Goal: Task Accomplishment & Management: Use online tool/utility

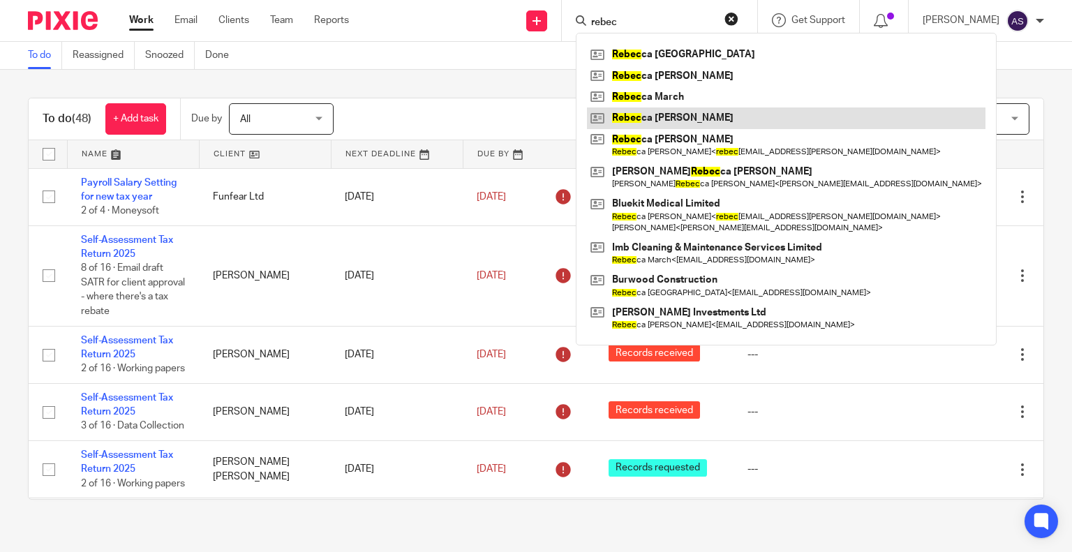
type input "rebec"
click at [698, 119] on link at bounding box center [786, 117] width 398 height 21
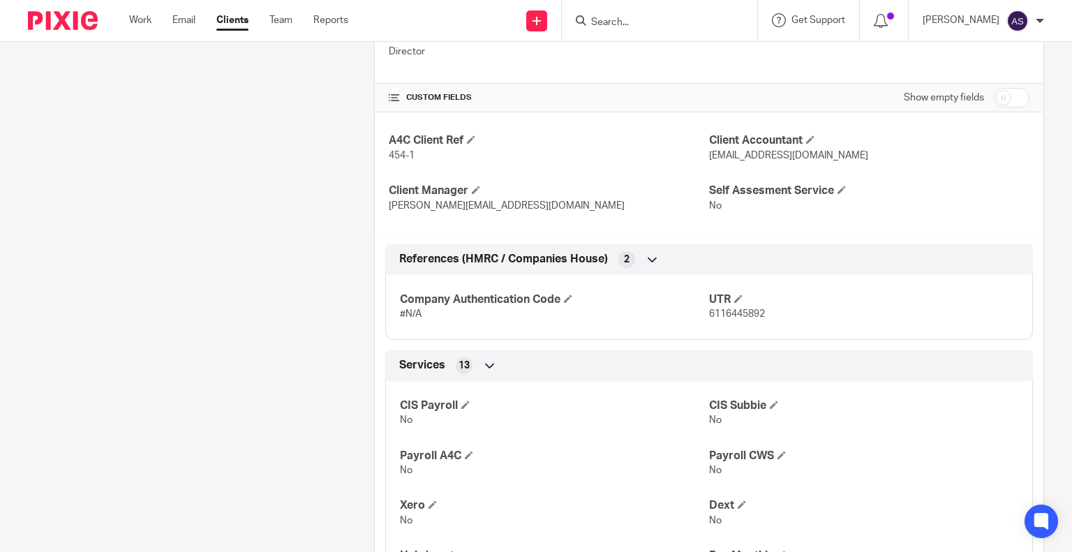
scroll to position [419, 0]
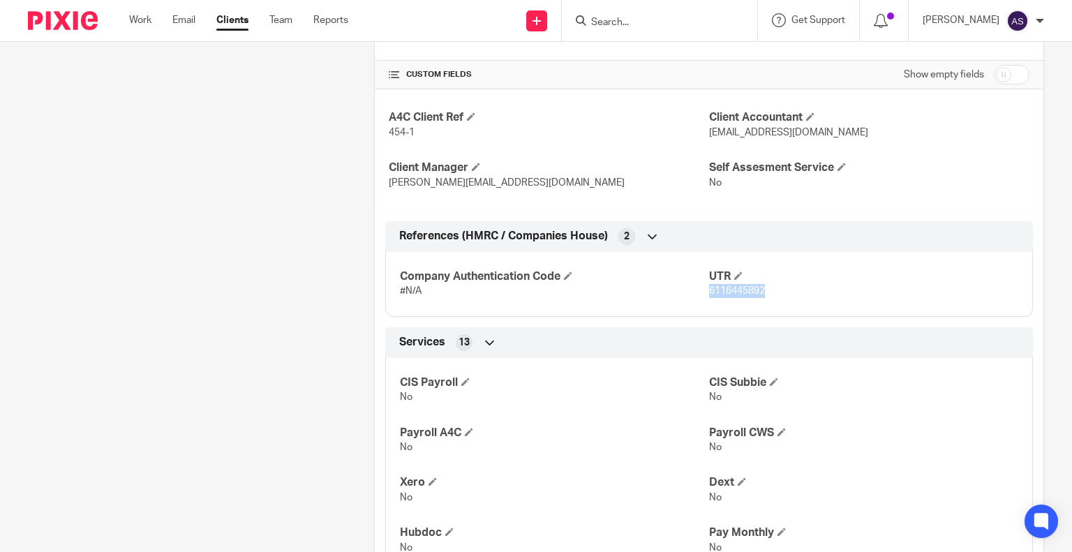
drag, startPoint x: 703, startPoint y: 292, endPoint x: 763, endPoint y: 291, distance: 60.0
click at [763, 291] on p "6116445892" at bounding box center [863, 291] width 309 height 14
copy span "6116445892"
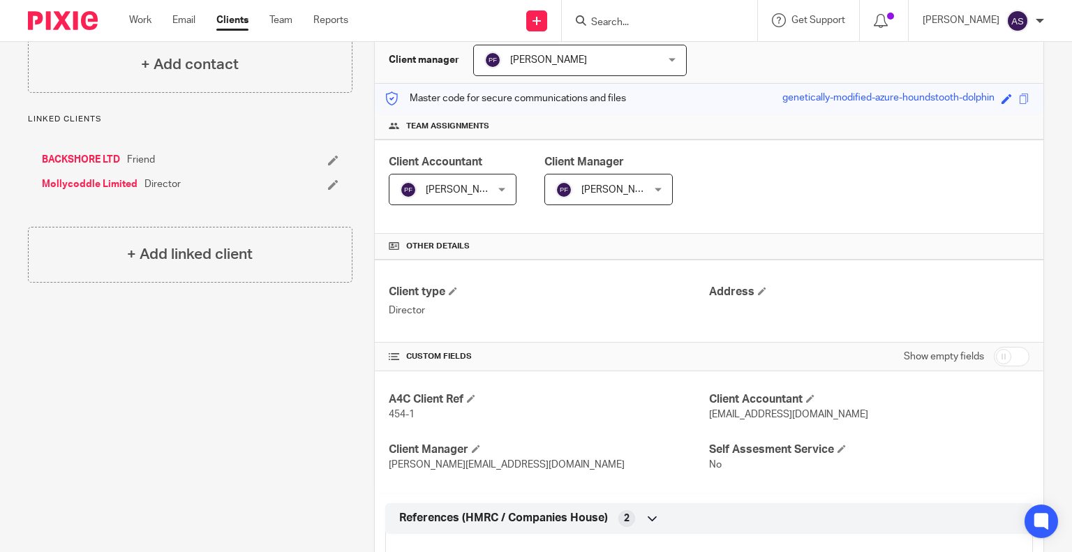
scroll to position [0, 0]
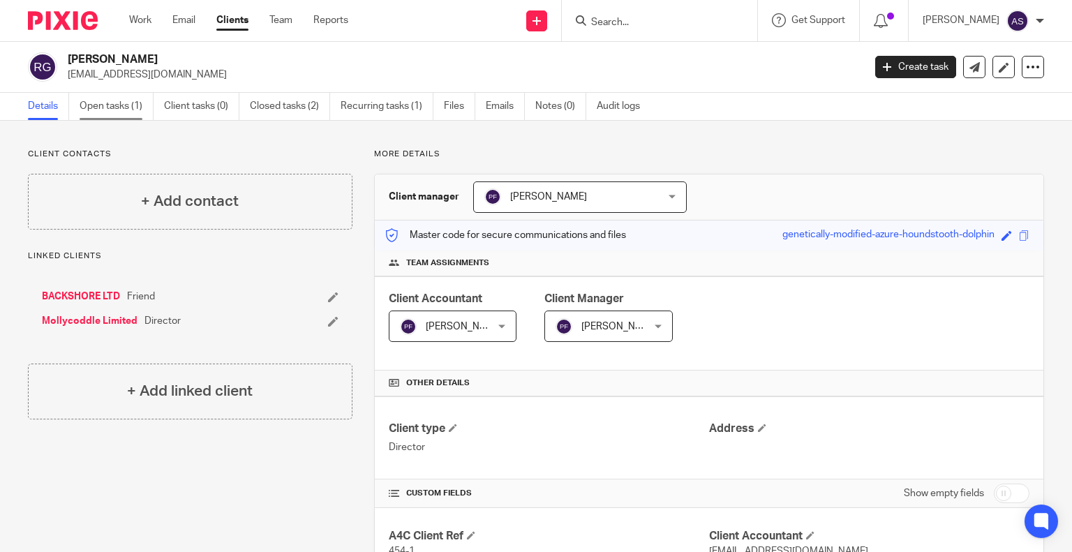
click at [128, 106] on link "Open tasks (1)" at bounding box center [117, 106] width 74 height 27
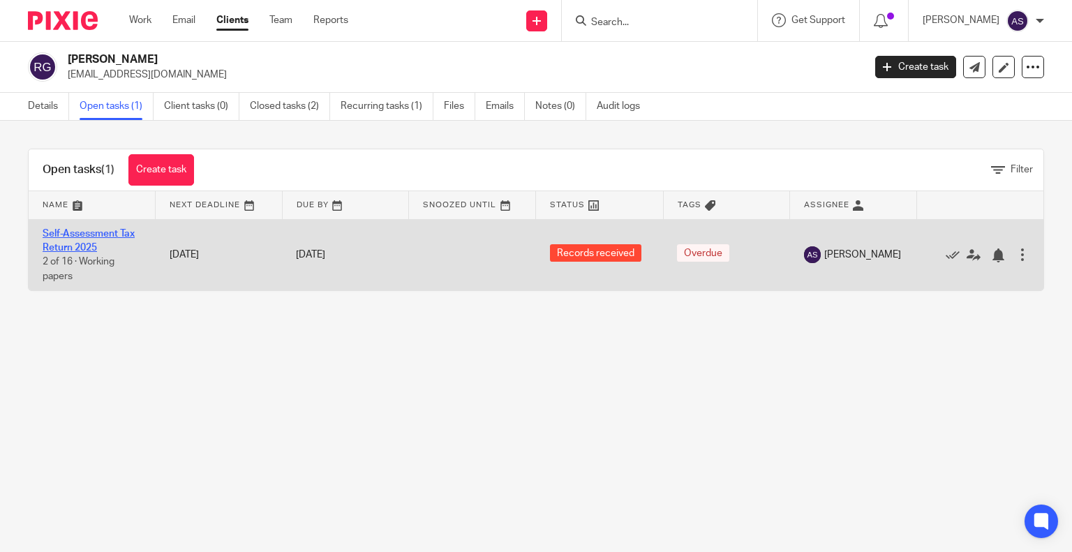
click at [77, 234] on link "Self-Assessment Tax Return 2025" at bounding box center [89, 241] width 92 height 24
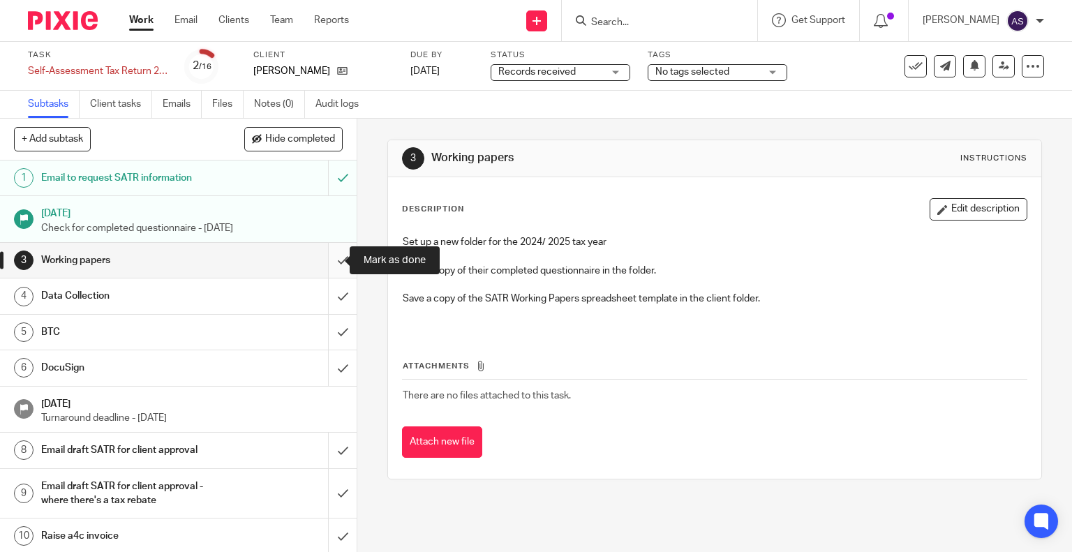
click at [328, 259] on input "submit" at bounding box center [178, 260] width 357 height 35
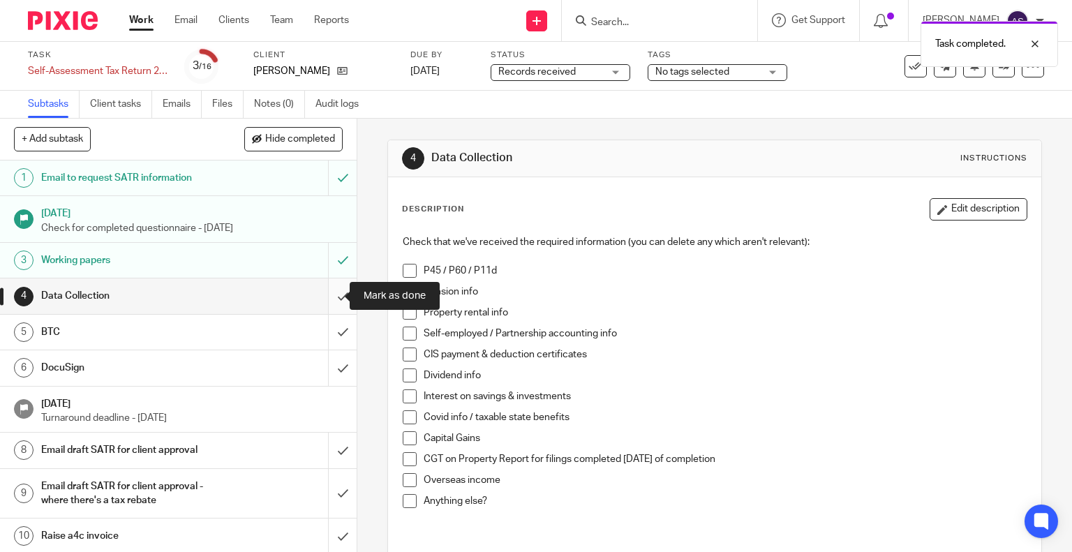
click at [328, 296] on input "submit" at bounding box center [178, 295] width 357 height 35
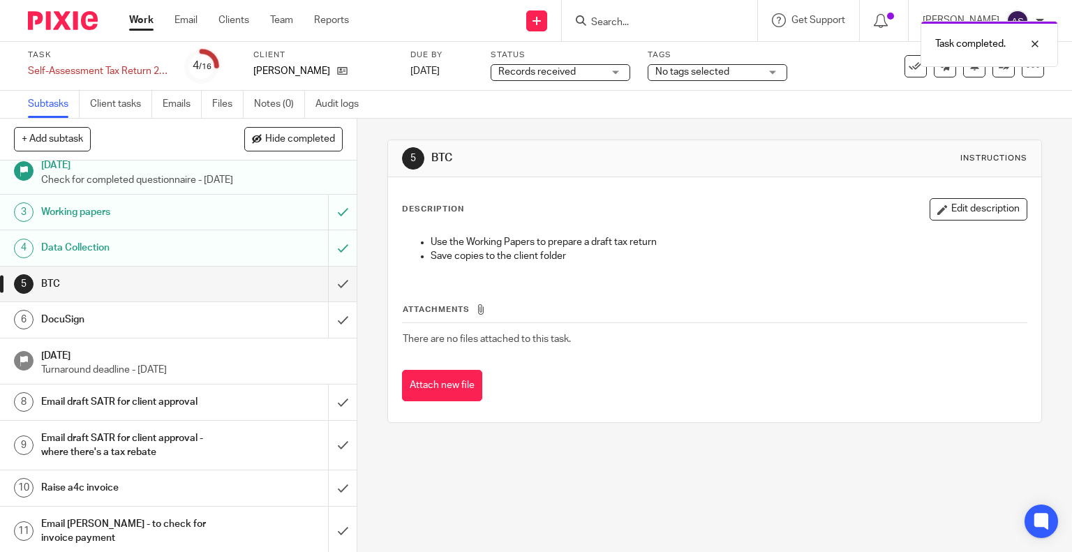
scroll to position [70, 0]
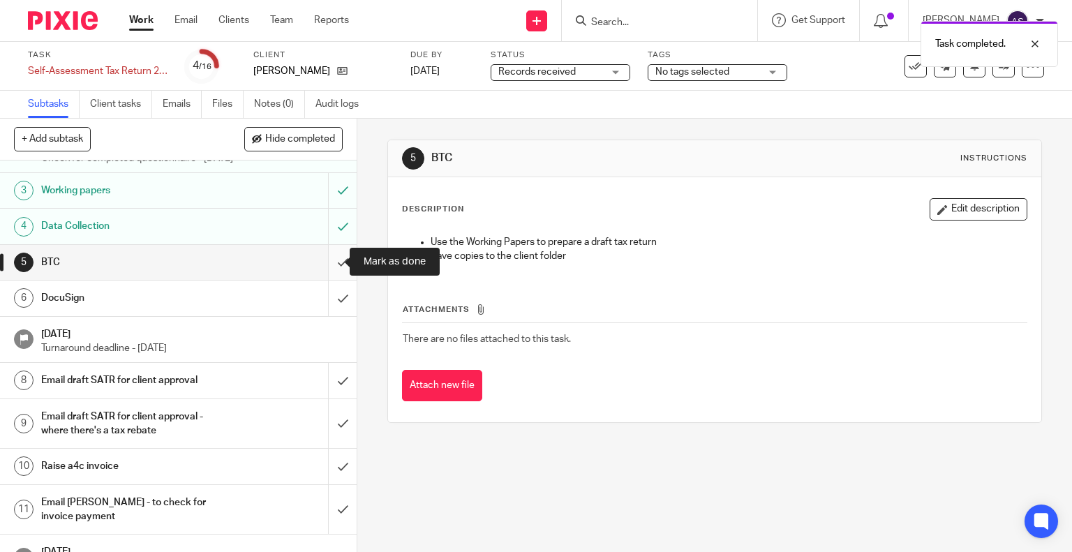
click at [323, 261] on input "submit" at bounding box center [178, 262] width 357 height 35
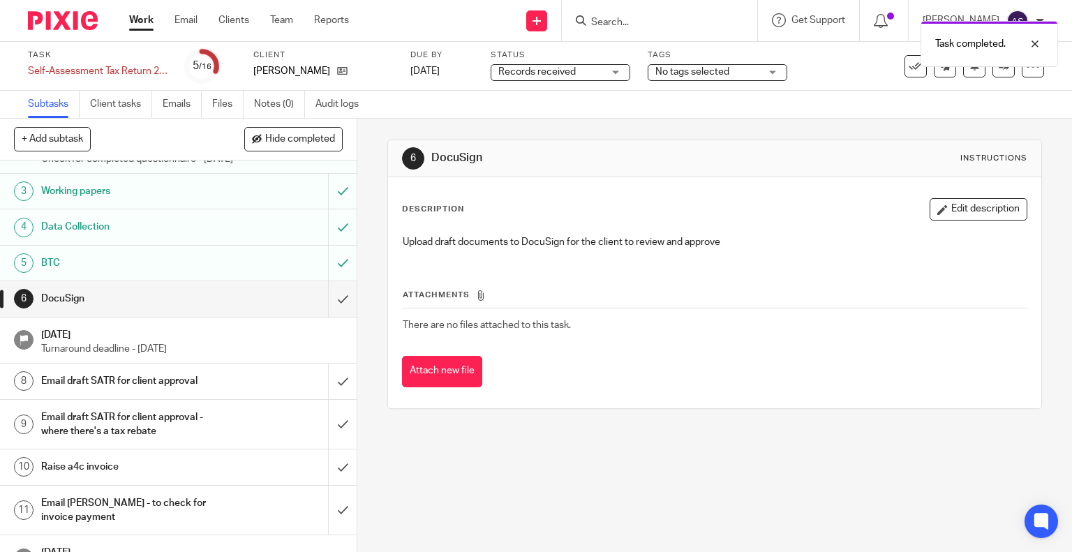
scroll to position [70, 0]
click at [327, 300] on input "submit" at bounding box center [178, 298] width 357 height 35
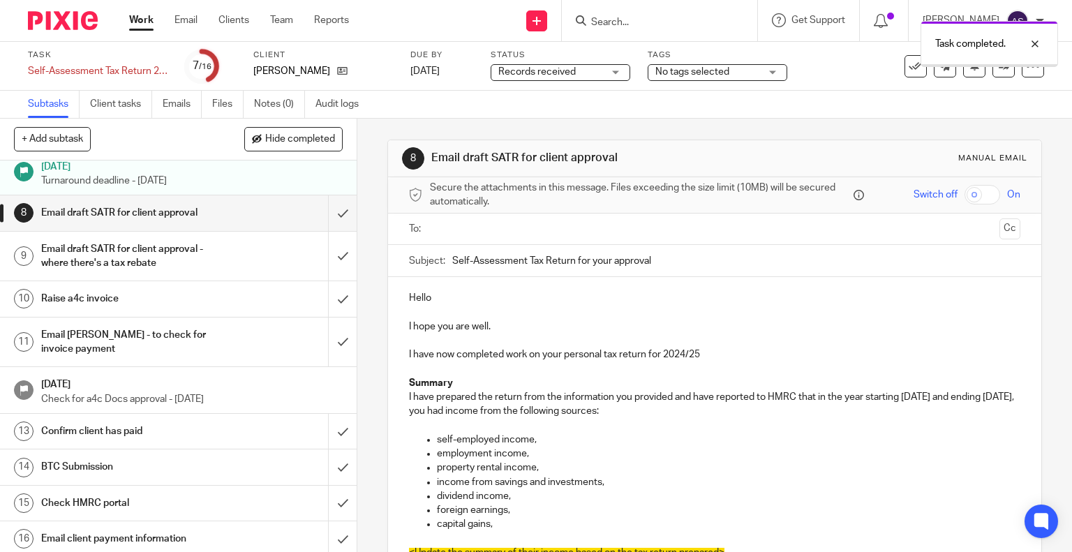
scroll to position [240, 0]
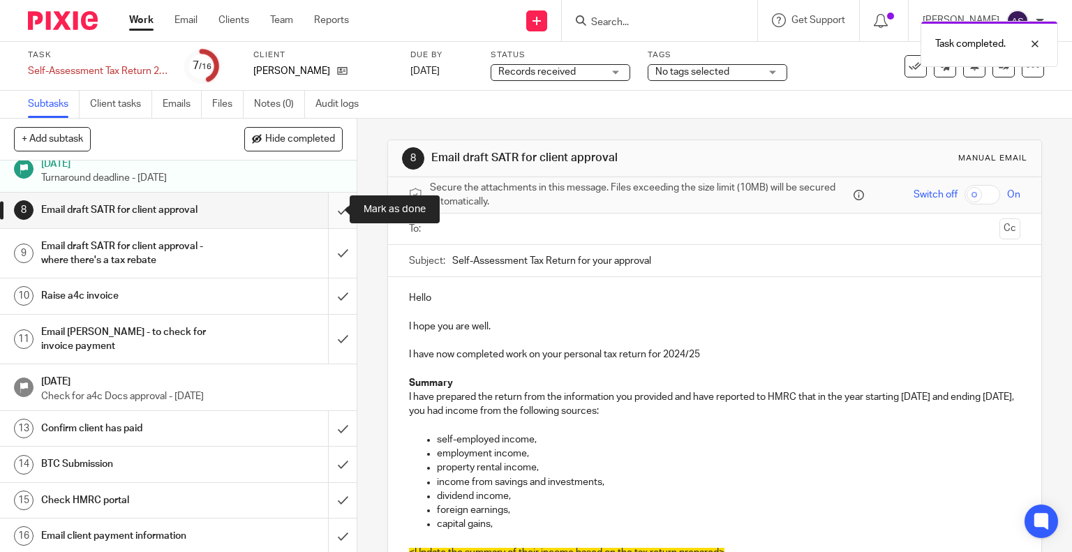
click at [324, 211] on input "submit" at bounding box center [178, 210] width 357 height 35
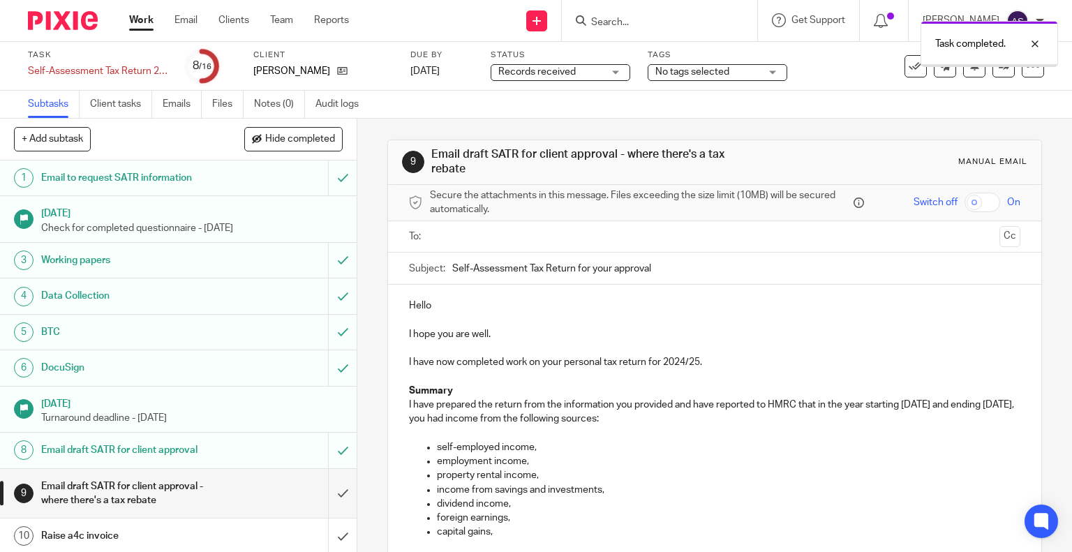
scroll to position [240, 0]
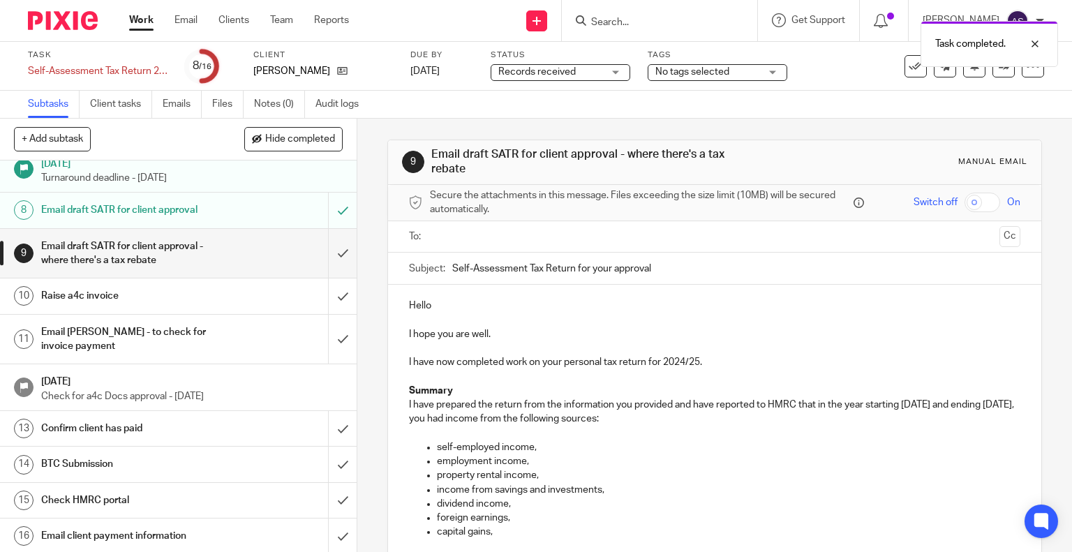
click at [137, 262] on h1 "Email draft SATR for client approval - where there's a tax rebate" at bounding box center [132, 254] width 182 height 36
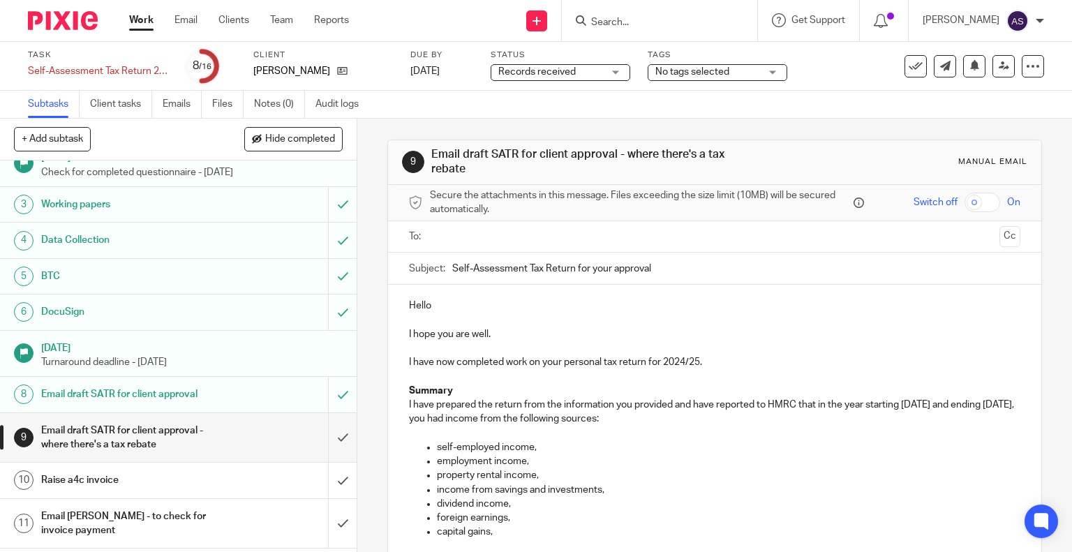
scroll to position [140, 0]
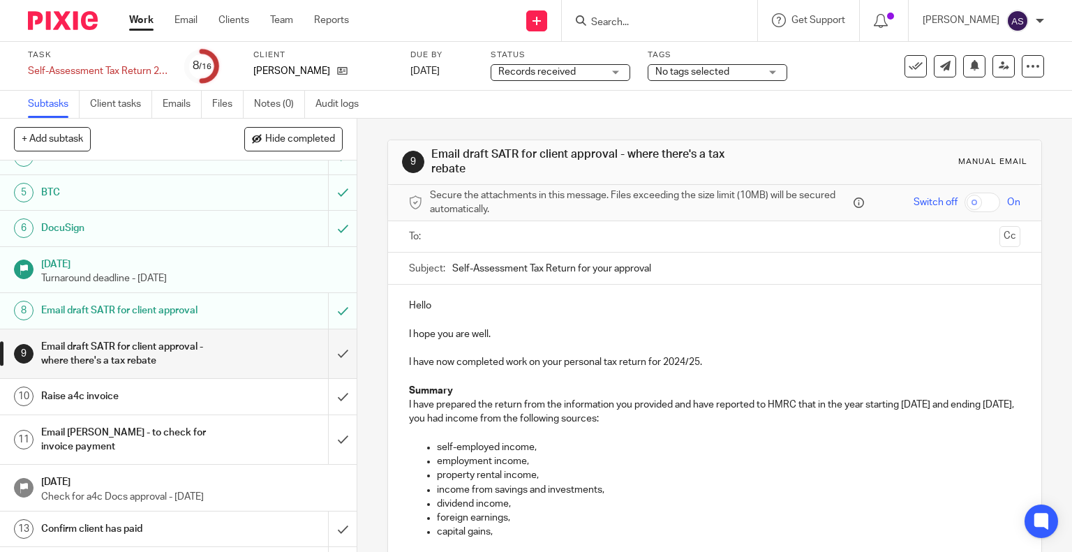
click at [122, 344] on h1 "Email draft SATR for client approval - where there's a tax rebate" at bounding box center [132, 354] width 182 height 36
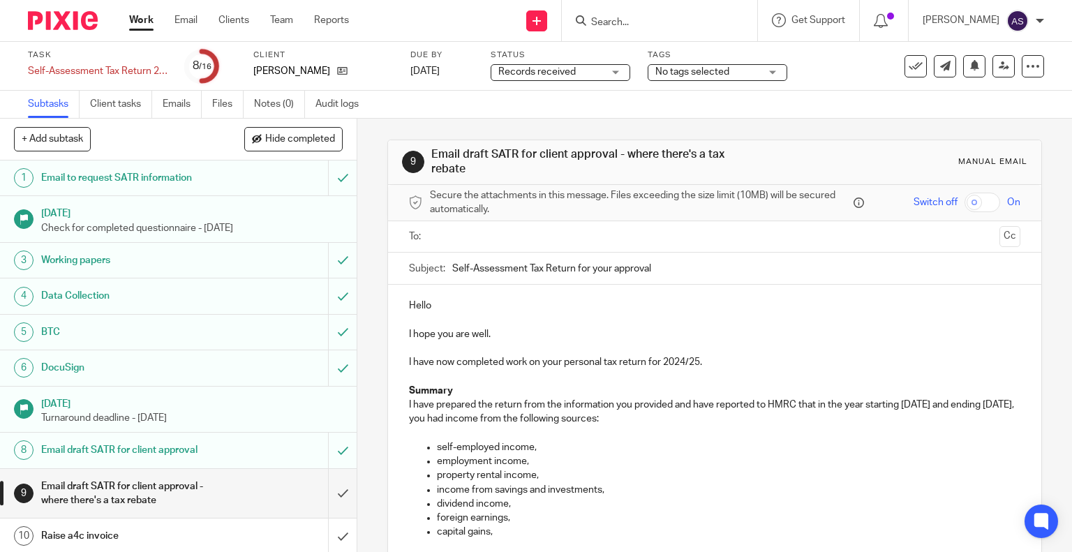
click at [459, 307] on p "Hello" at bounding box center [715, 306] width 612 height 14
click at [593, 265] on input "Self-Assessment Tax Return for your approval" at bounding box center [736, 268] width 569 height 31
click at [614, 270] on input "Self-Assessment Tax Return for Your approval" at bounding box center [736, 268] width 569 height 31
type input "Self-Assessment Tax Return for Your Approval"
click at [481, 304] on p "Hello Rebecca," at bounding box center [715, 306] width 612 height 14
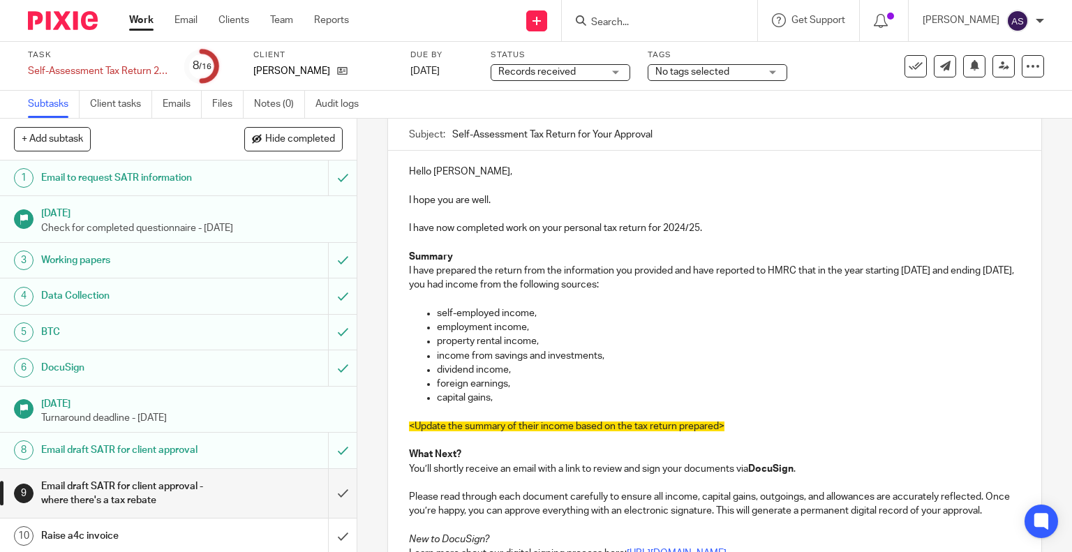
scroll to position [136, 0]
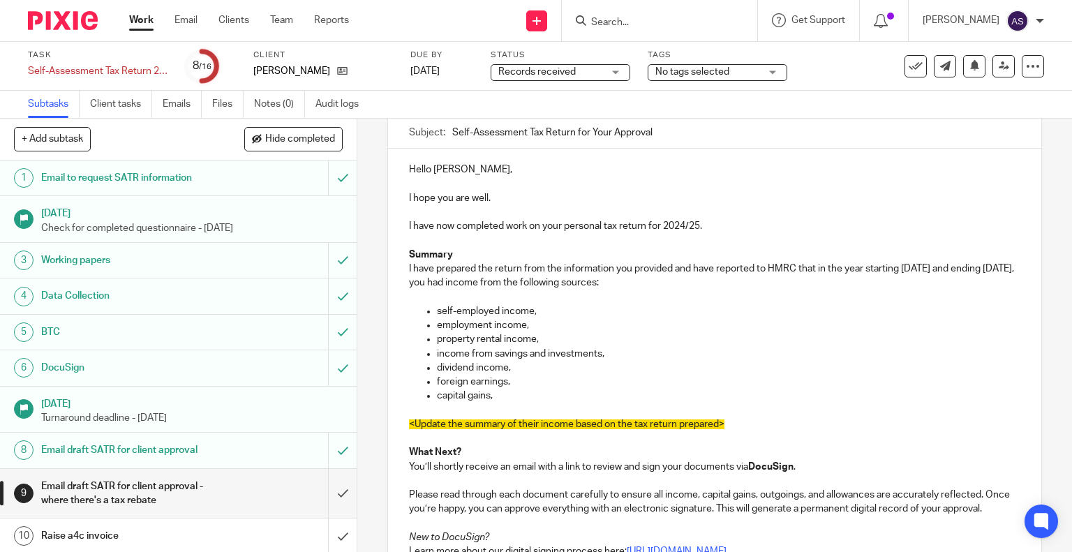
click at [541, 311] on p "self-employed income," at bounding box center [729, 311] width 584 height 14
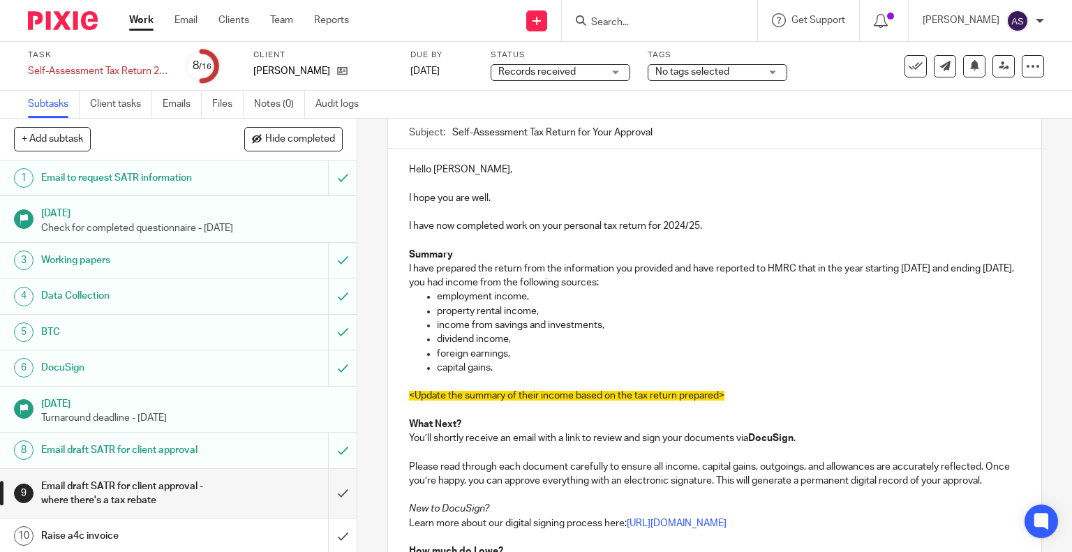
click at [527, 295] on p "employment income," at bounding box center [729, 297] width 584 height 14
drag, startPoint x: 604, startPoint y: 323, endPoint x: 428, endPoint y: 310, distance: 176.3
click at [428, 310] on ul "employment income (Including P11D income) property rental income, income from s…" at bounding box center [715, 332] width 612 height 85
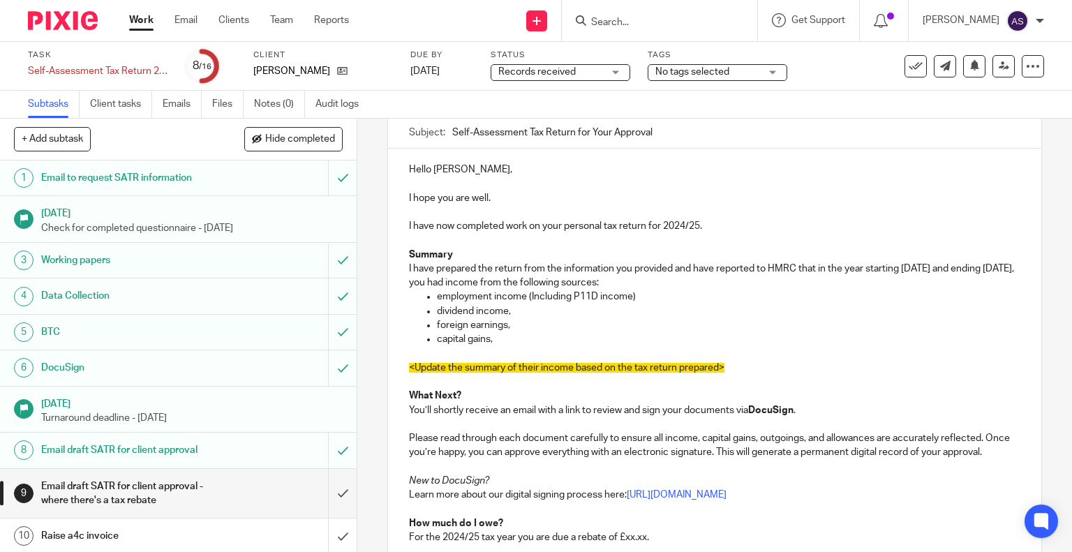
click at [495, 340] on p "capital gains," at bounding box center [729, 339] width 584 height 14
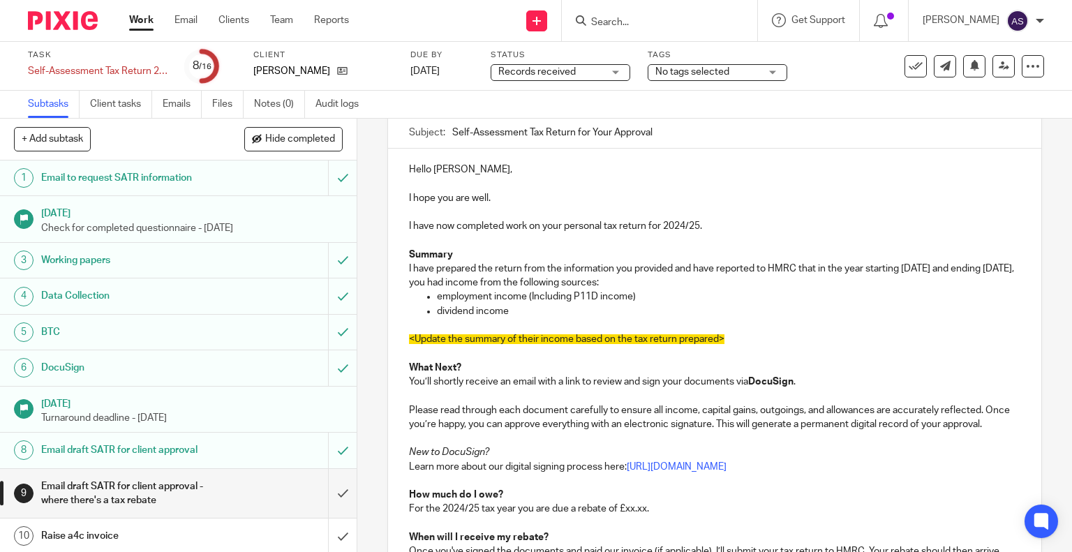
click at [731, 338] on p "<Update the summary of their income based on the tax return prepared>" at bounding box center [715, 339] width 612 height 14
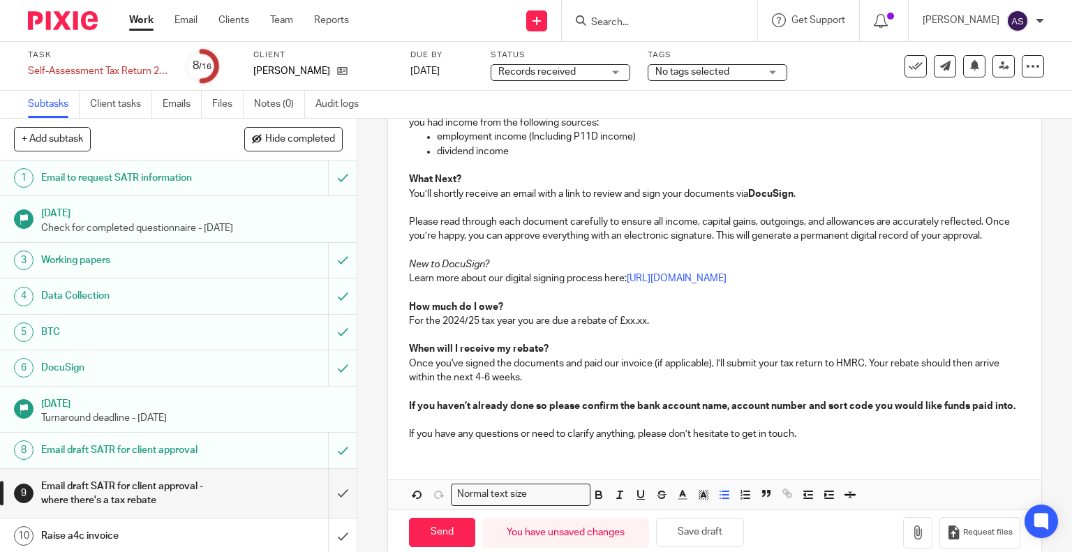
scroll to position [301, 0]
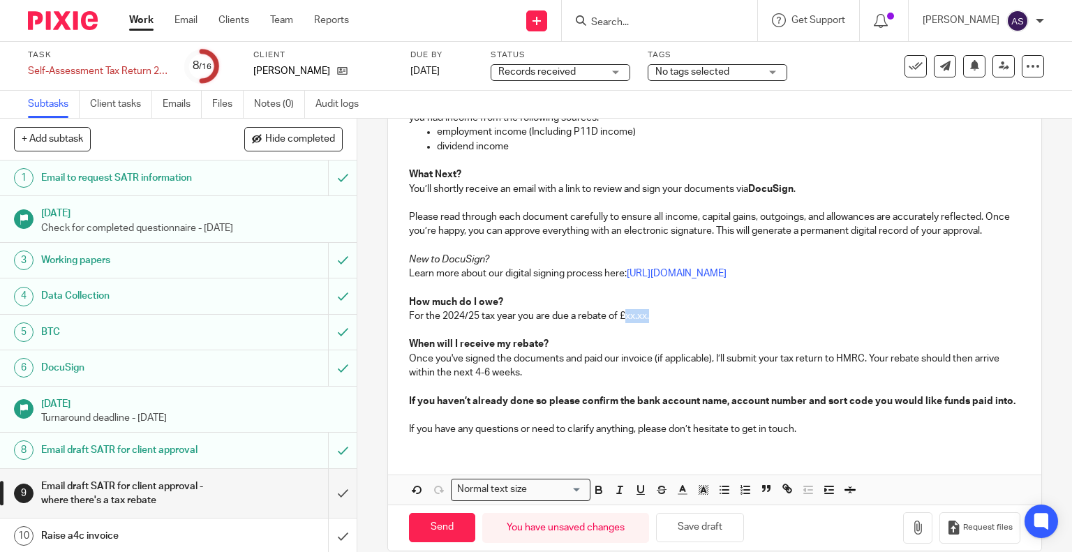
drag, startPoint x: 622, startPoint y: 329, endPoint x: 652, endPoint y: 331, distance: 29.4
click at [652, 323] on p "For the 2024/25 tax year you are due a rebate of £xx.xx." at bounding box center [715, 316] width 612 height 14
drag, startPoint x: 618, startPoint y: 329, endPoint x: 654, endPoint y: 331, distance: 35.7
click at [654, 323] on p "For the 2024/25 tax year you are due a rebate of £445.95" at bounding box center [715, 316] width 612 height 14
click at [657, 337] on p at bounding box center [715, 330] width 612 height 14
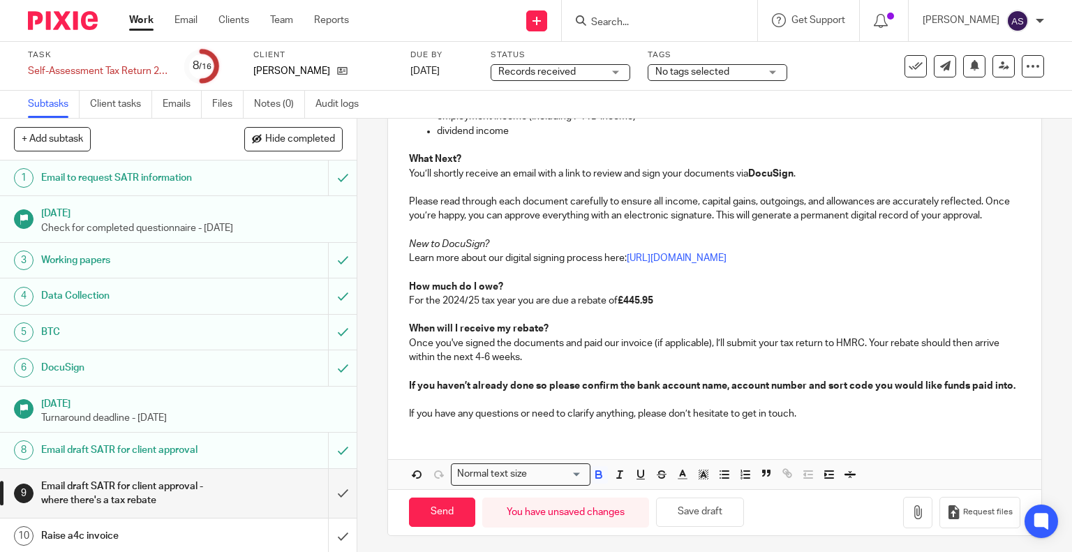
scroll to position [321, 0]
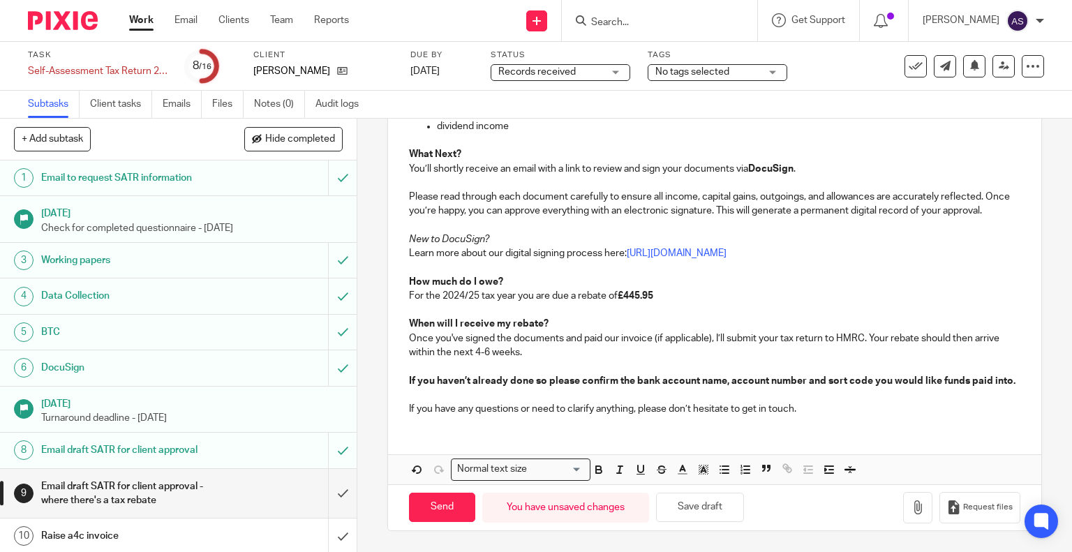
click at [809, 416] on p "If you have any questions or need to clarify anything, please don’t hesitate to…" at bounding box center [715, 409] width 612 height 14
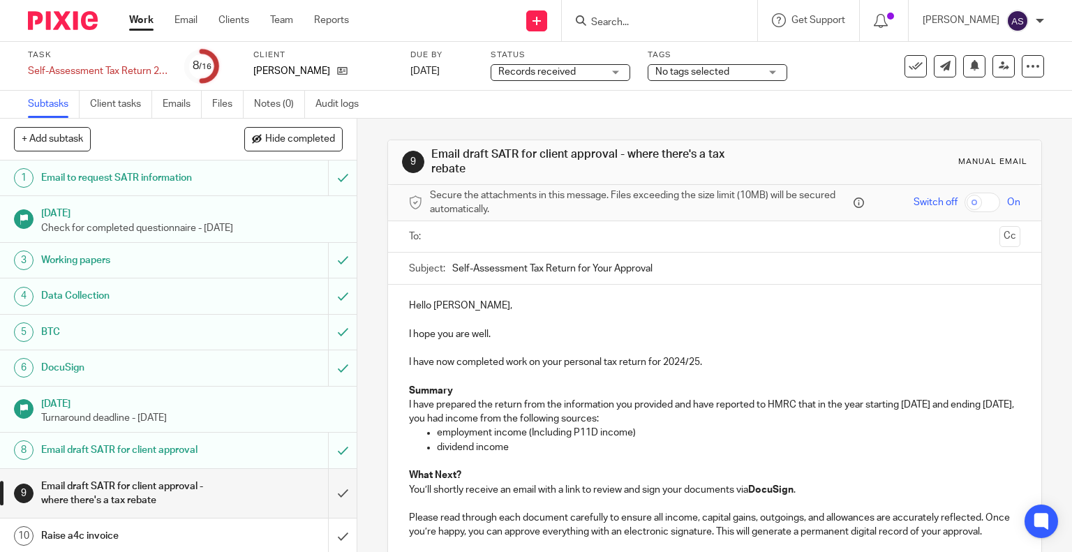
scroll to position [0, 0]
click at [435, 234] on input "text" at bounding box center [714, 237] width 559 height 16
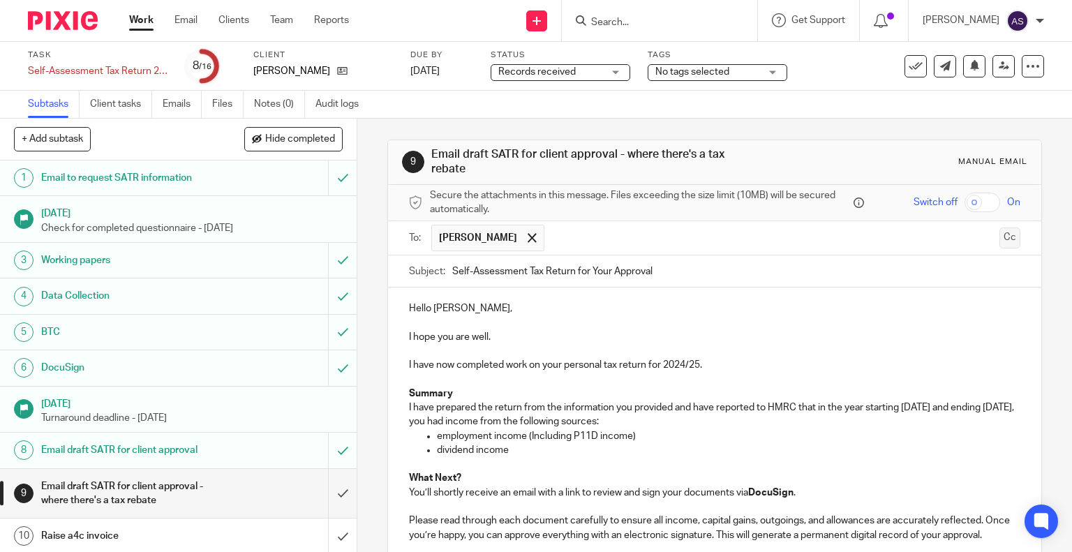
click at [999, 239] on button "Cc" at bounding box center [1009, 237] width 21 height 21
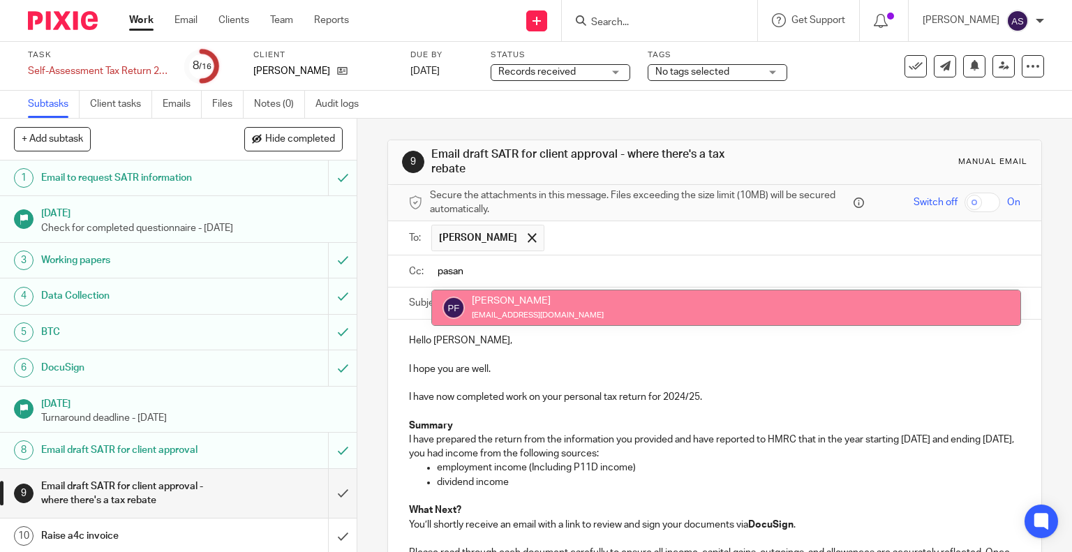
type input "pasan"
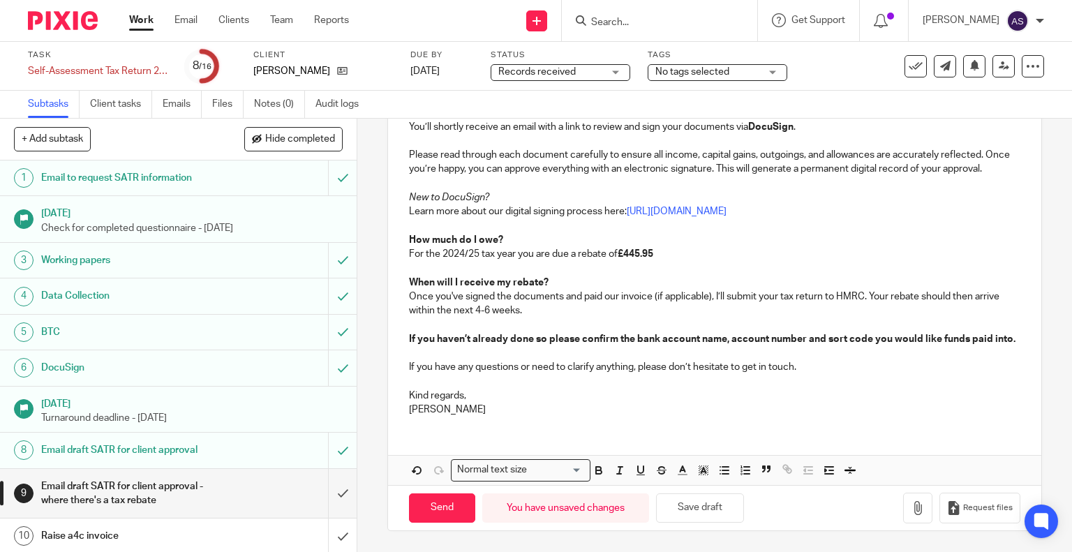
scroll to position [426, 0]
click at [444, 510] on input "Send" at bounding box center [442, 508] width 66 height 30
type input "Sent"
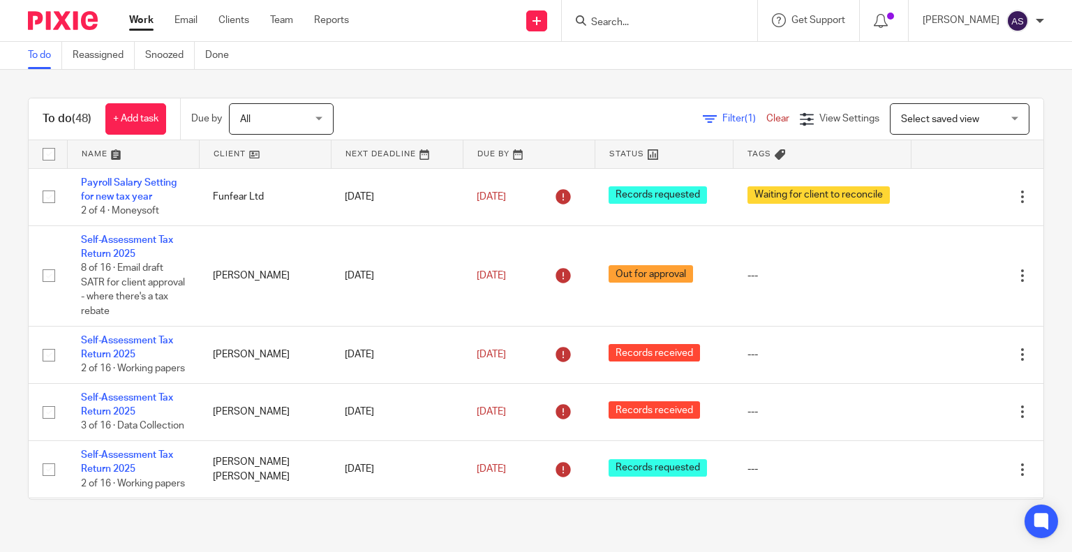
click at [613, 27] on input "Search" at bounding box center [653, 23] width 126 height 13
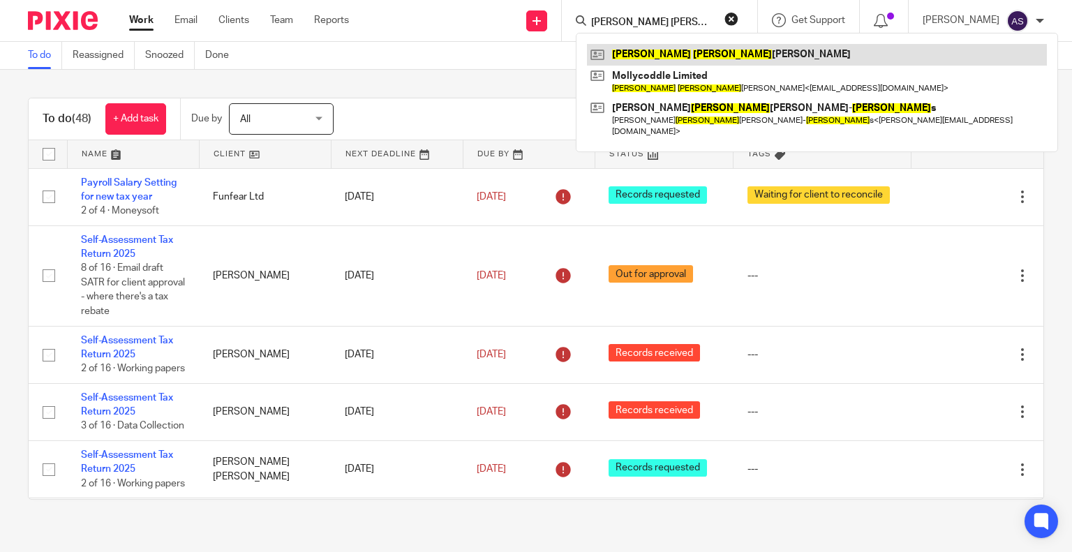
type input "[PERSON_NAME] [PERSON_NAME]"
click at [664, 53] on link at bounding box center [817, 54] width 460 height 21
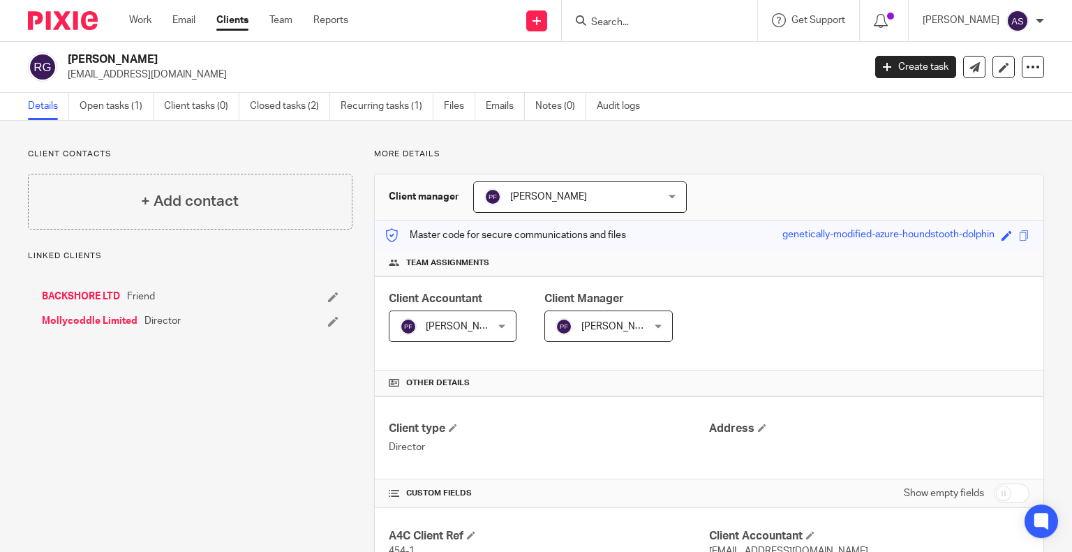
drag, startPoint x: 68, startPoint y: 75, endPoint x: 234, endPoint y: 76, distance: 166.8
click at [236, 76] on p "beccagrady@yahoo.co.uk" at bounding box center [461, 75] width 786 height 14
copy p "beccagrady@yahoo.co.uk"
click at [134, 103] on link "Open tasks (1)" at bounding box center [117, 106] width 74 height 27
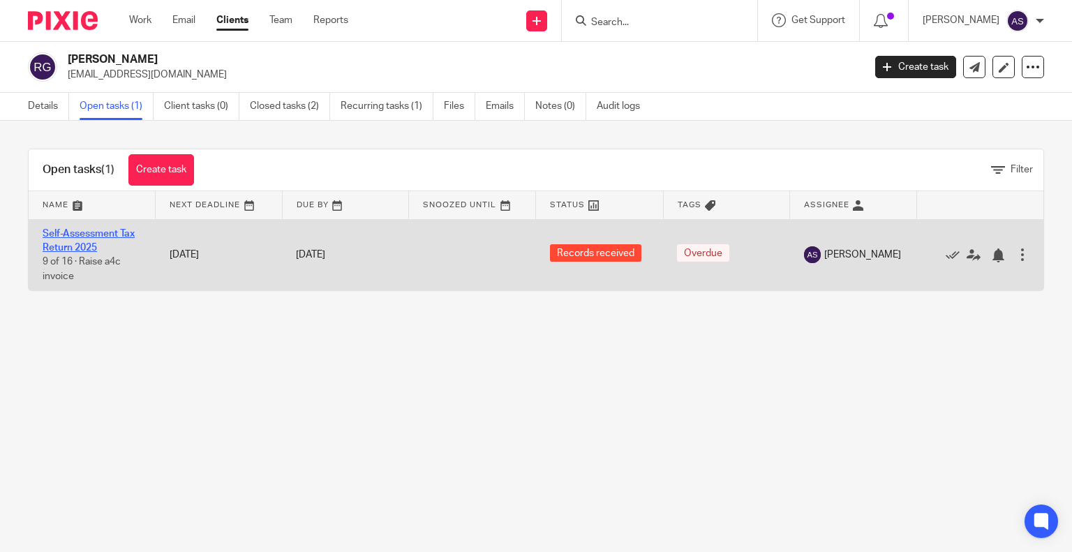
click at [108, 232] on link "Self-Assessment Tax Return 2025" at bounding box center [89, 241] width 92 height 24
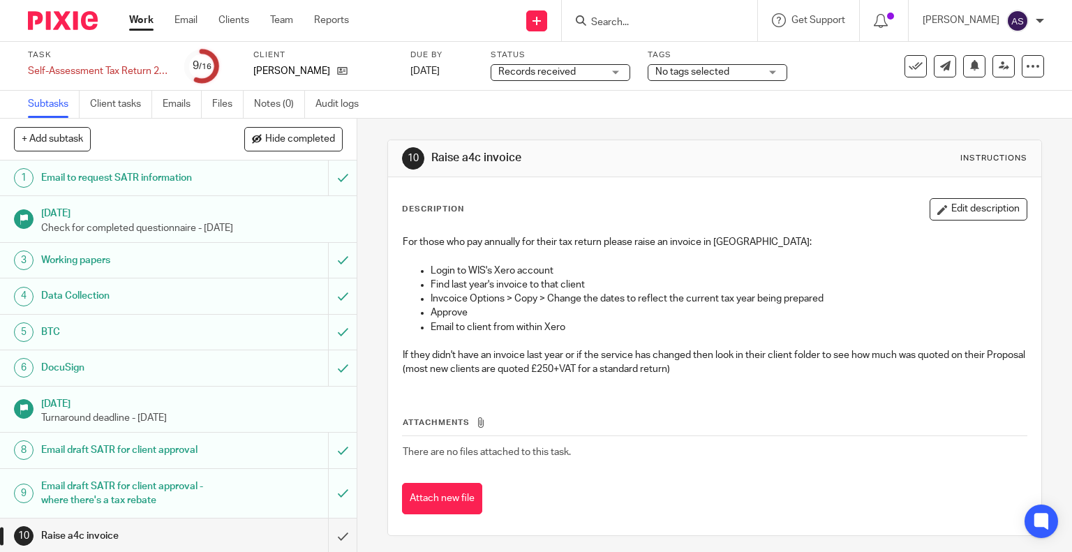
click at [544, 73] on span "Records received" at bounding box center [536, 72] width 77 height 10
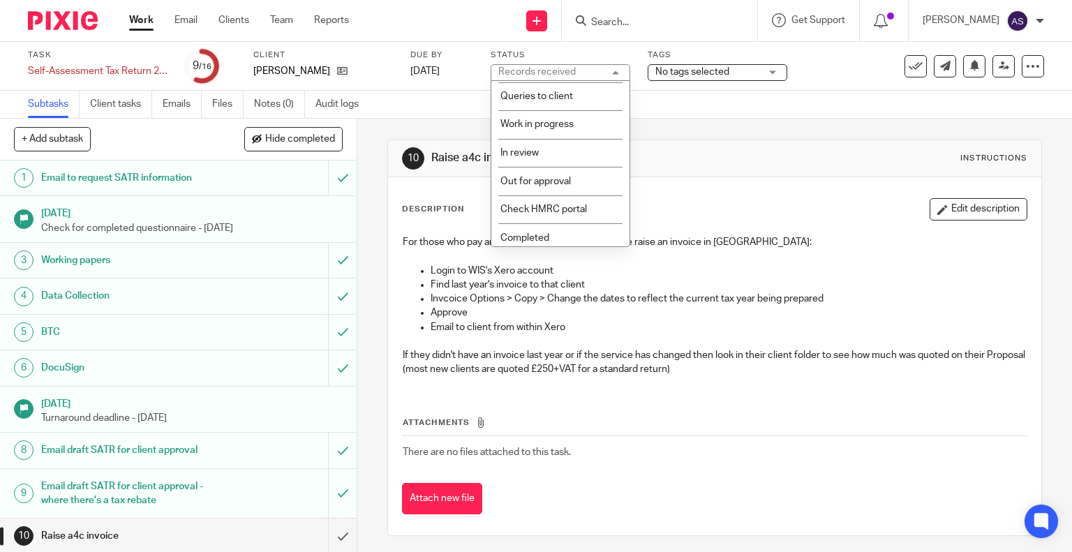
scroll to position [134, 0]
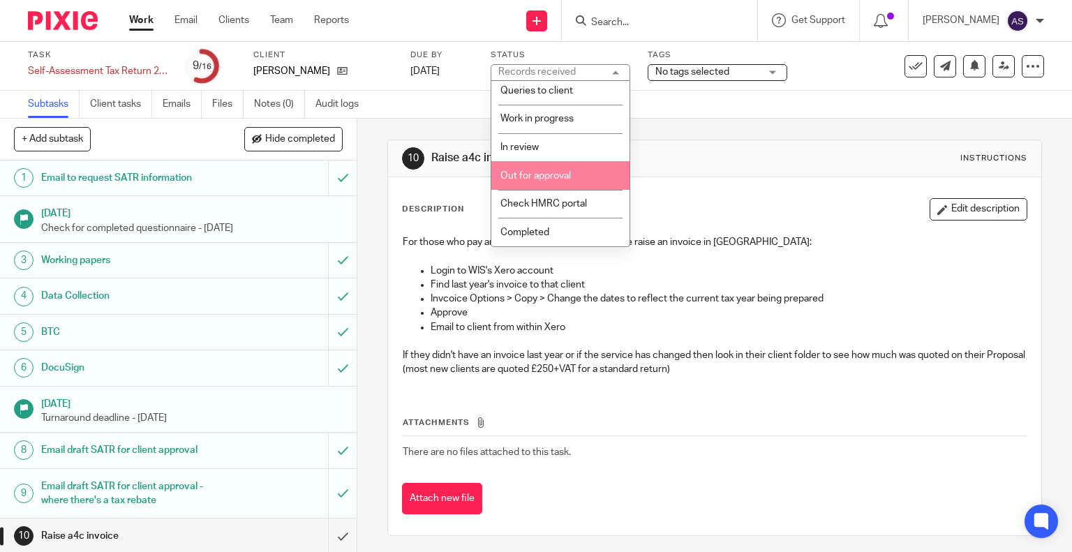
click at [550, 165] on li "Out for approval" at bounding box center [560, 175] width 138 height 29
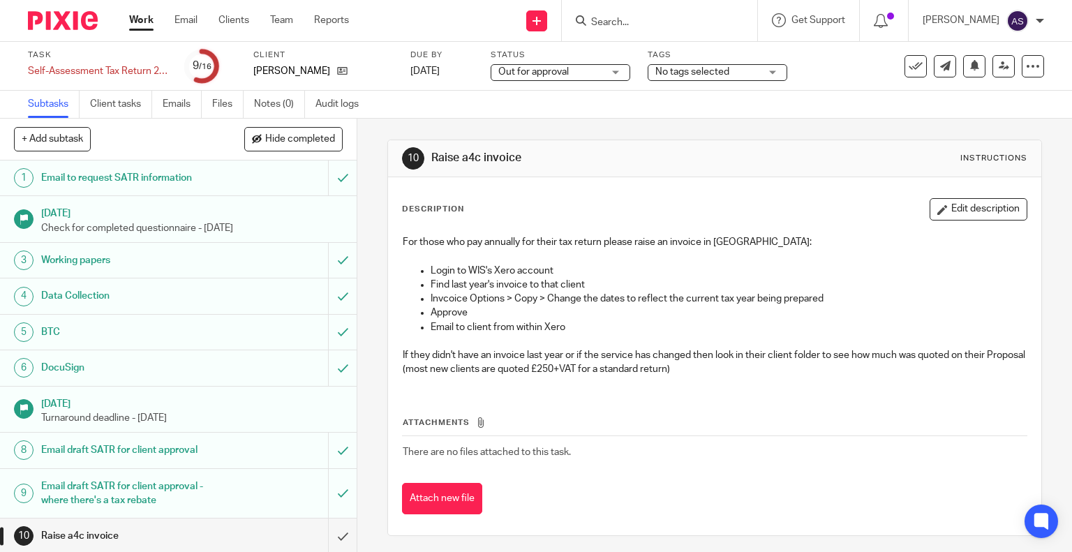
click at [497, 111] on div "Subtasks Client tasks Emails Files Notes (0) Audit logs" at bounding box center [536, 105] width 1072 height 28
